Goal: Task Accomplishment & Management: Manage account settings

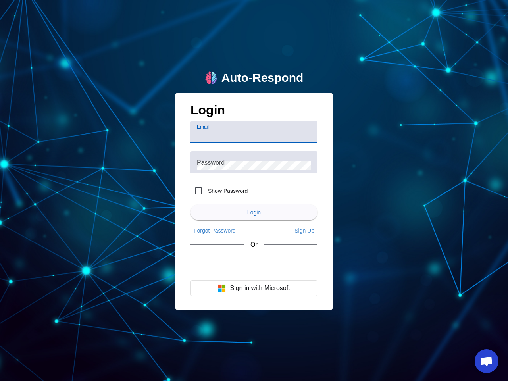
click at [254, 132] on input "Email" at bounding box center [254, 136] width 114 height 10
click at [219, 191] on label "Show Password" at bounding box center [226, 191] width 41 height 8
click at [206, 191] on input "Show Password" at bounding box center [198, 191] width 16 height 16
click at [198, 191] on input "Show Password" at bounding box center [198, 191] width 16 height 16
checkbox input "false"
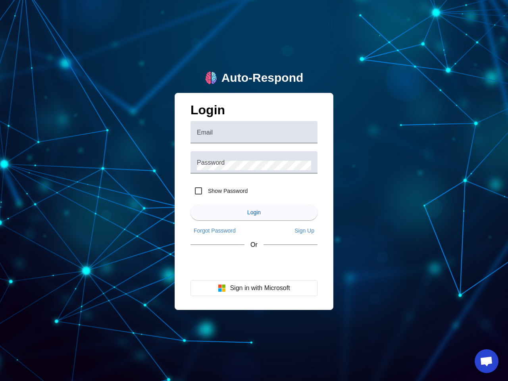
click at [254, 212] on span "Login" at bounding box center [253, 212] width 13 height 6
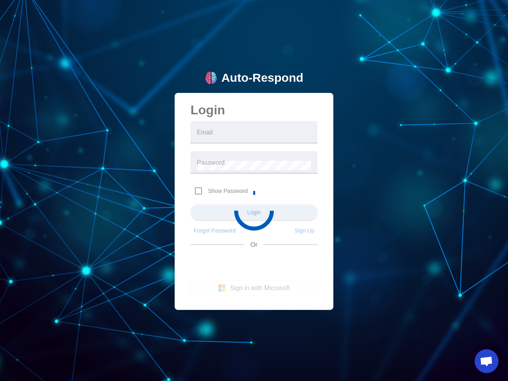
click at [215, 230] on app-main-login "Auto-Respond Login Email Password Show Password Login Forgot Password Sign Up O…" at bounding box center [254, 190] width 508 height 381
click at [304, 230] on app-main-login "Auto-Respond Login Email Password Show Password Login Forgot Password Sign Up O…" at bounding box center [254, 190] width 508 height 381
click at [254, 288] on app-main-login "Auto-Respond Login Email Password Show Password Login Forgot Password Sign Up O…" at bounding box center [254, 190] width 508 height 381
click at [486, 361] on span "Open chat" at bounding box center [486, 361] width 13 height 11
